Goal: Task Accomplishment & Management: Use online tool/utility

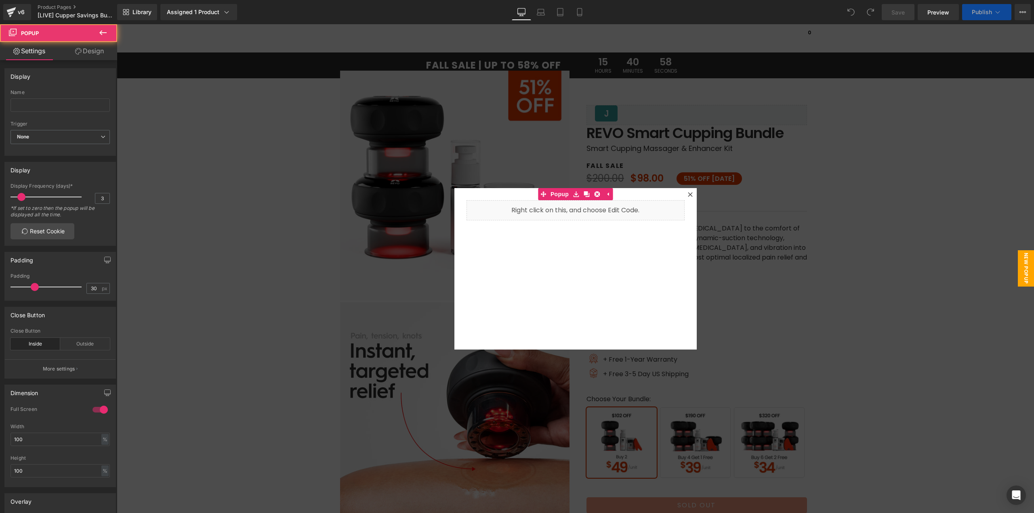
click at [688, 196] on icon at bounding box center [690, 194] width 4 height 4
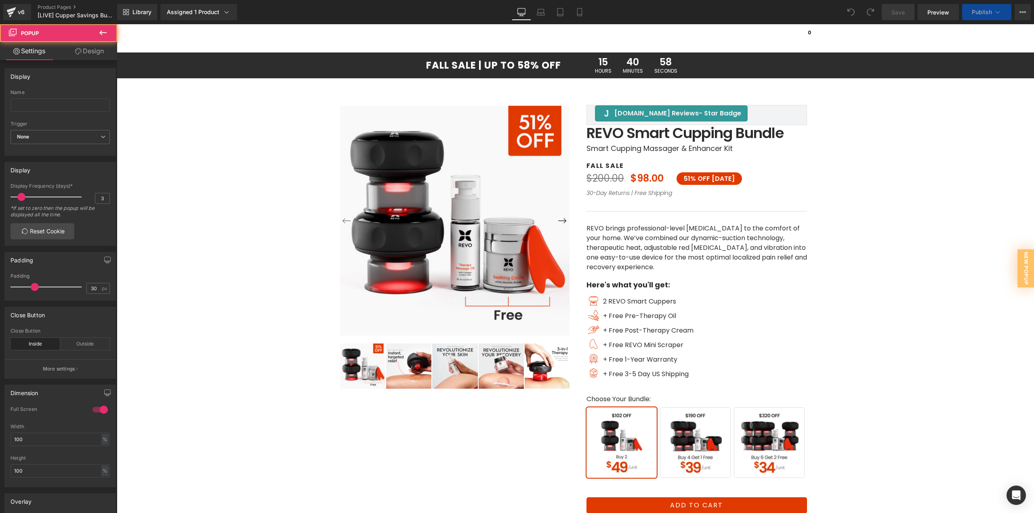
click at [688, 196] on div "30-Day Returns | Free Shipping Text Block" at bounding box center [697, 193] width 221 height 9
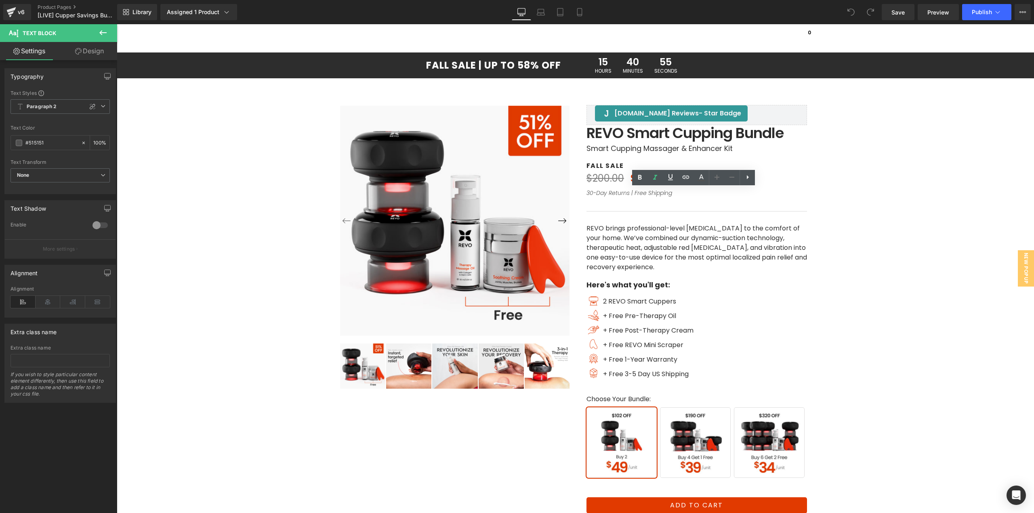
click at [518, 63] on h1 "FALL SALE | UP TO 58% OFF" at bounding box center [339, 66] width 444 height 10
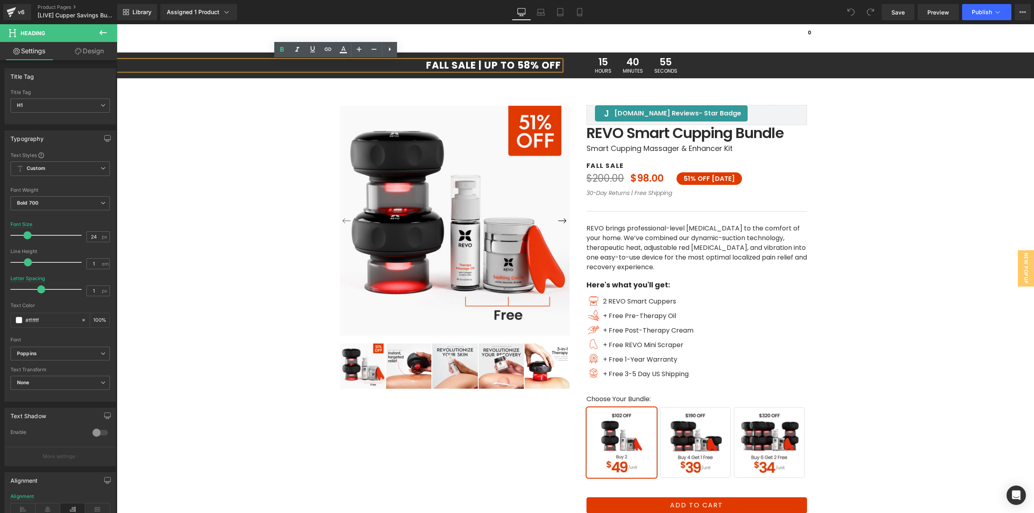
click at [117, 24] on div at bounding box center [117, 24] width 0 height 0
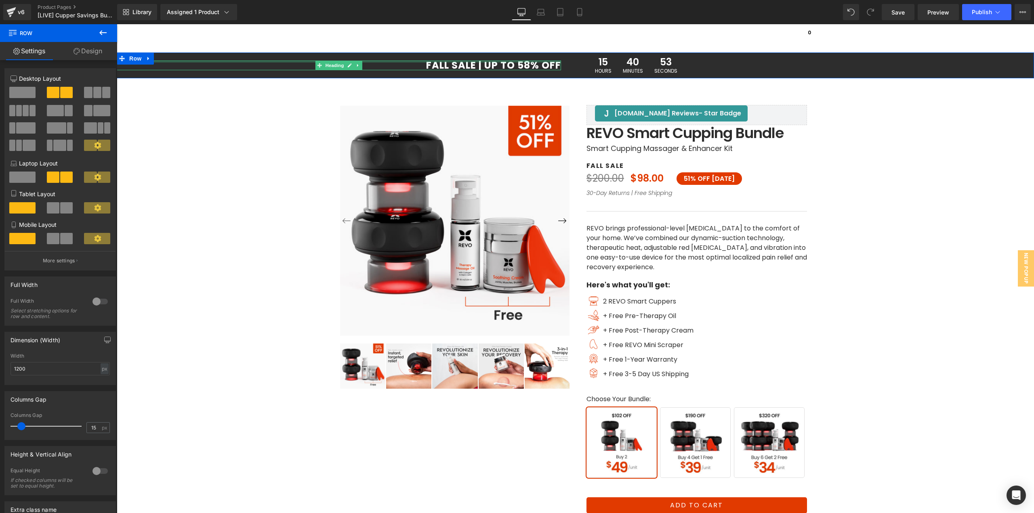
click at [524, 61] on div at bounding box center [339, 62] width 444 height 2
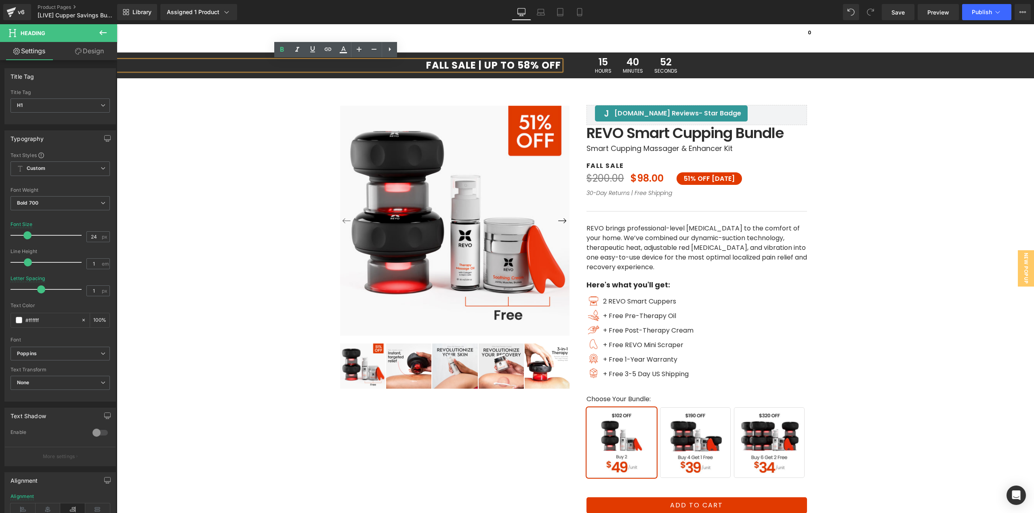
click at [525, 63] on h1 "FALL SALE | UP TO 58% OFF" at bounding box center [339, 66] width 444 height 10
drag, startPoint x: 526, startPoint y: 63, endPoint x: 515, endPoint y: 63, distance: 11.3
click at [515, 63] on h1 "FALL SALE | UP TO 58% OFF" at bounding box center [339, 66] width 444 height 10
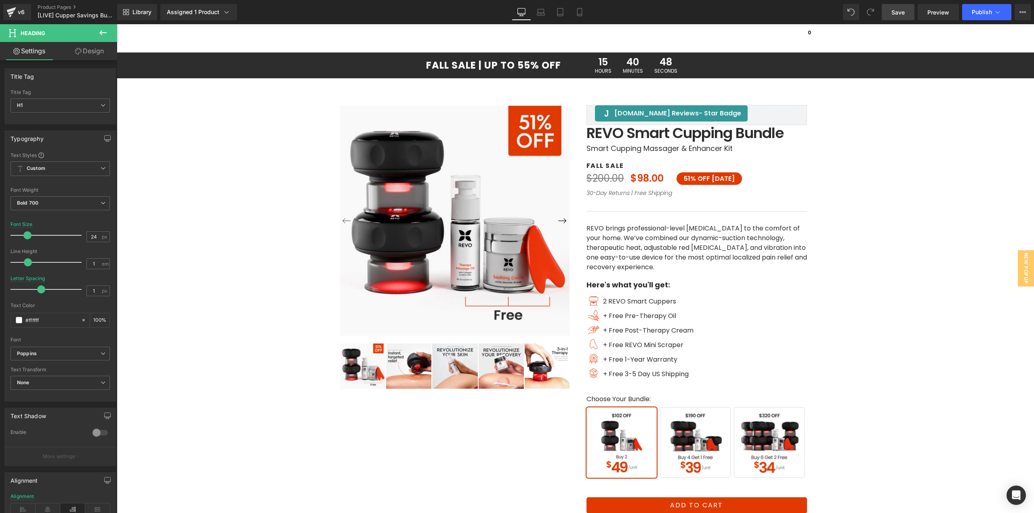
drag, startPoint x: 903, startPoint y: 11, endPoint x: 776, endPoint y: 162, distance: 197.0
click at [903, 11] on span "Save" at bounding box center [898, 12] width 13 height 8
click at [974, 13] on span "Publish" at bounding box center [982, 12] width 20 height 6
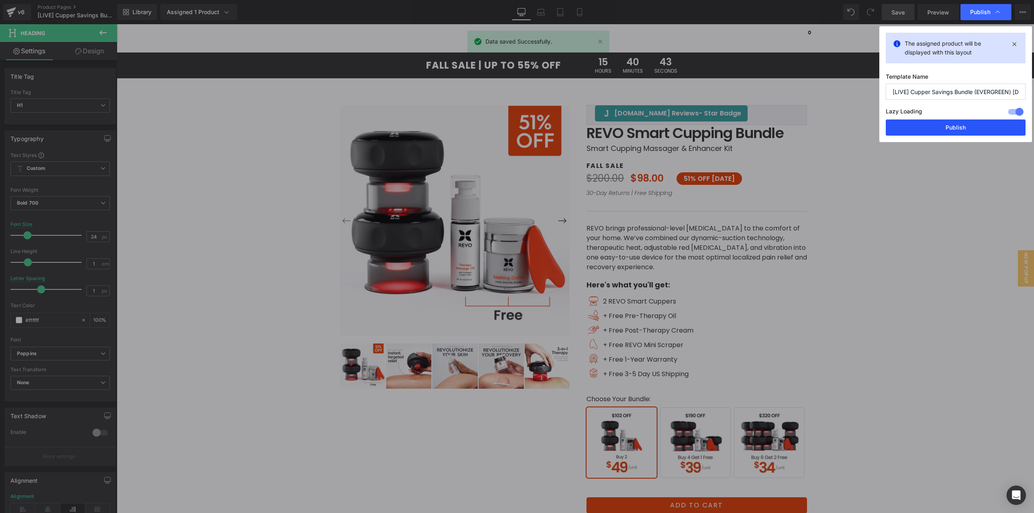
drag, startPoint x: 948, startPoint y: 130, endPoint x: 198, endPoint y: 8, distance: 759.7
click at [948, 130] on button "Publish" at bounding box center [956, 128] width 140 height 16
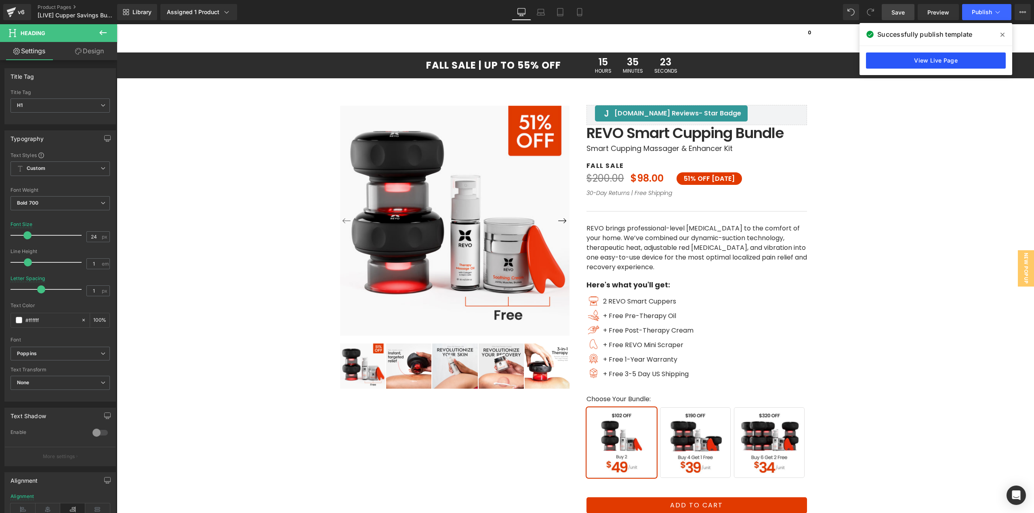
click at [903, 58] on link "View Live Page" at bounding box center [936, 61] width 140 height 16
